Goal: Use online tool/utility: Utilize a website feature to perform a specific function

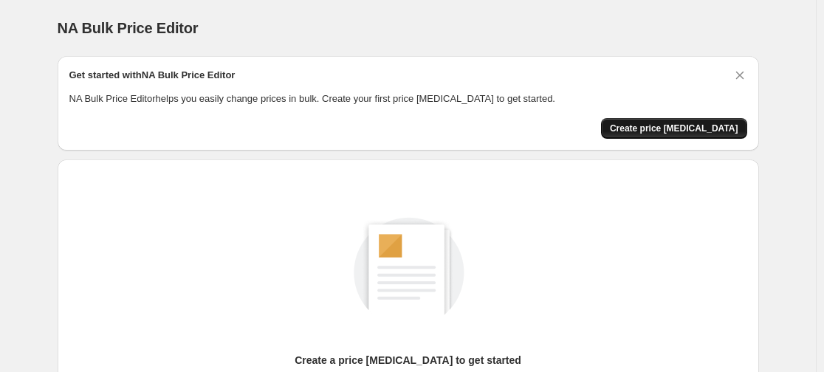
click at [703, 123] on span "Create price [MEDICAL_DATA]" at bounding box center [674, 129] width 128 height 12
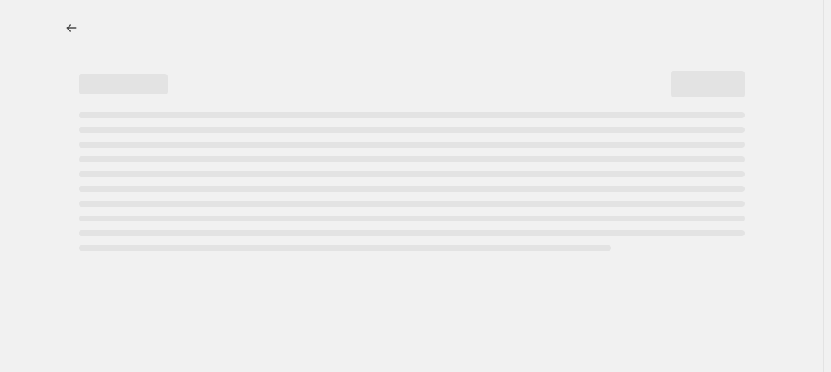
select select "percentage"
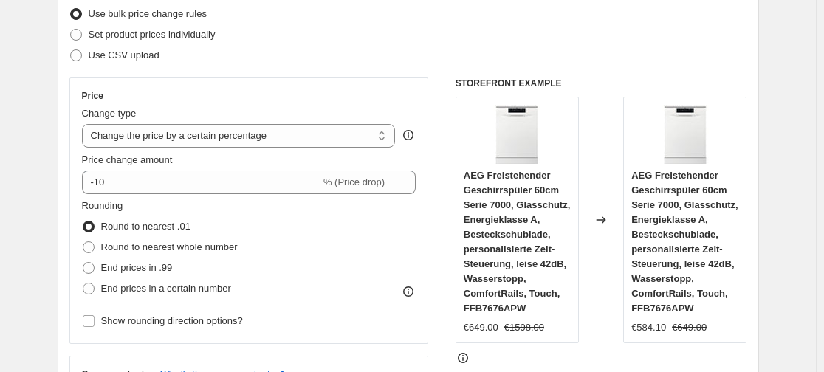
scroll to position [221, 0]
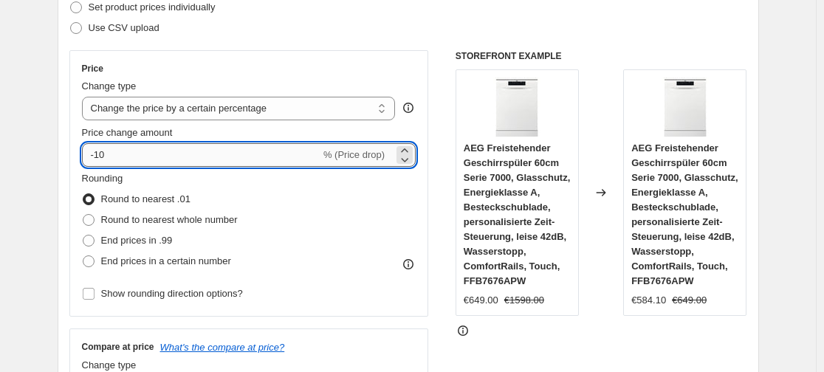
click at [195, 153] on input "-10" at bounding box center [201, 155] width 238 height 24
type input "-1"
type input "-35"
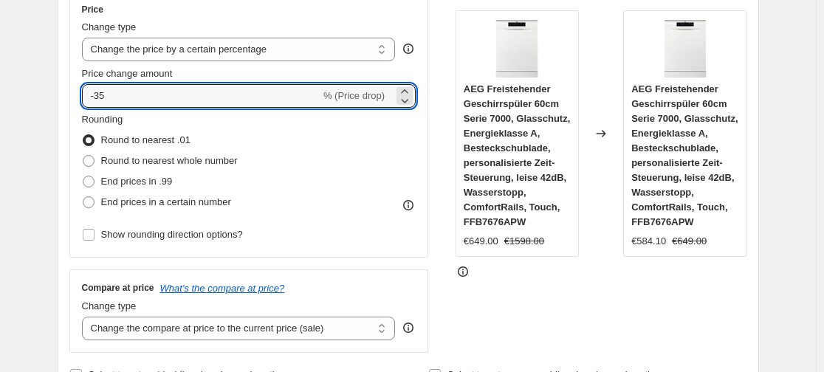
scroll to position [369, 0]
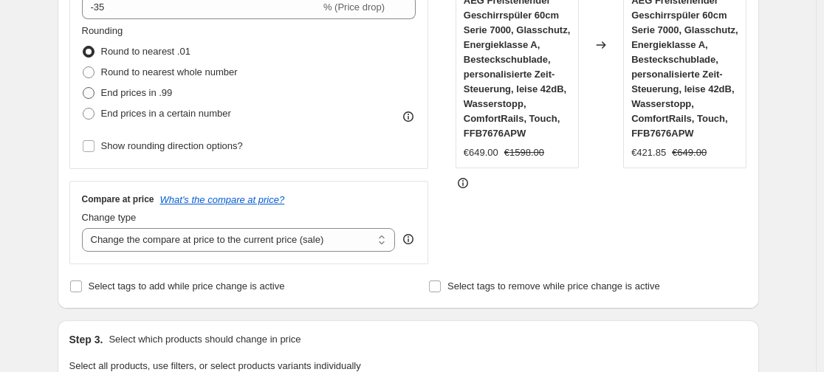
click at [89, 89] on span at bounding box center [89, 93] width 12 height 12
click at [83, 88] on input "End prices in .99" at bounding box center [83, 87] width 1 height 1
radio input "true"
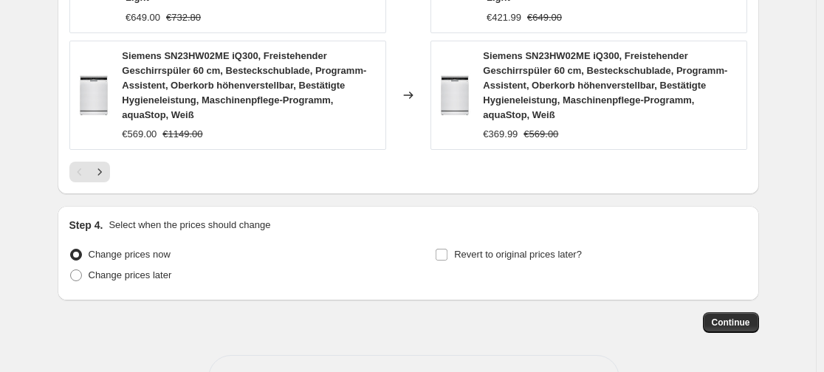
scroll to position [1305, 0]
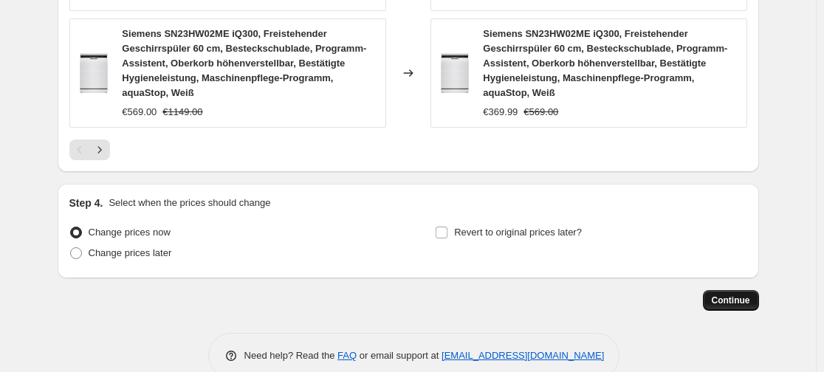
click at [744, 294] on span "Continue" at bounding box center [730, 300] width 38 height 12
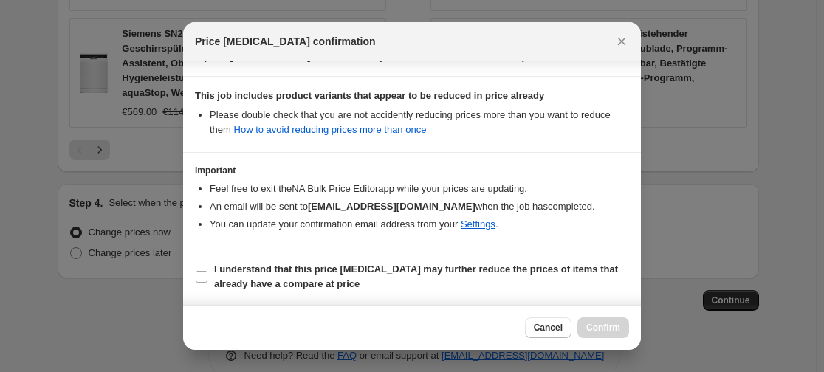
scroll to position [249, 0]
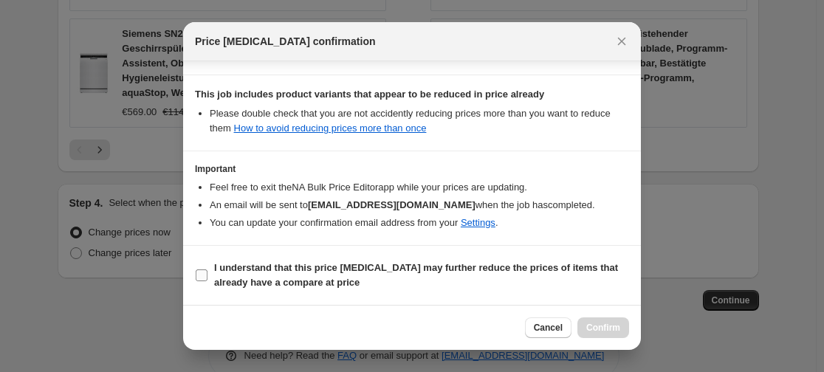
click at [204, 276] on input "I understand that this price [MEDICAL_DATA] may further reduce the prices of it…" at bounding box center [202, 275] width 12 height 12
checkbox input "true"
click at [611, 328] on span "Confirm" at bounding box center [603, 328] width 34 height 12
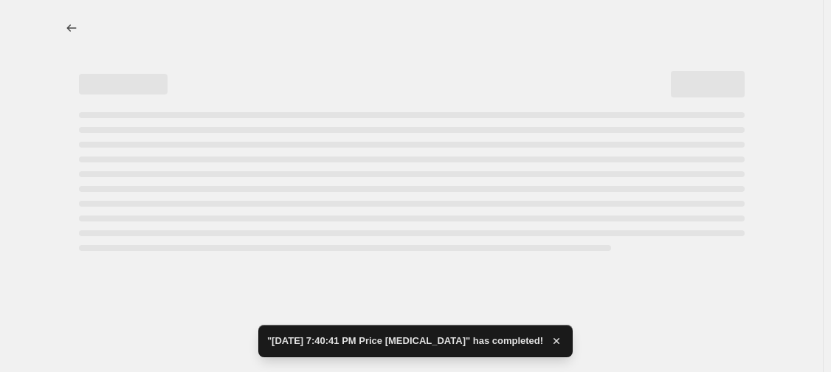
select select "percentage"
